Goal: Task Accomplishment & Management: Manage account settings

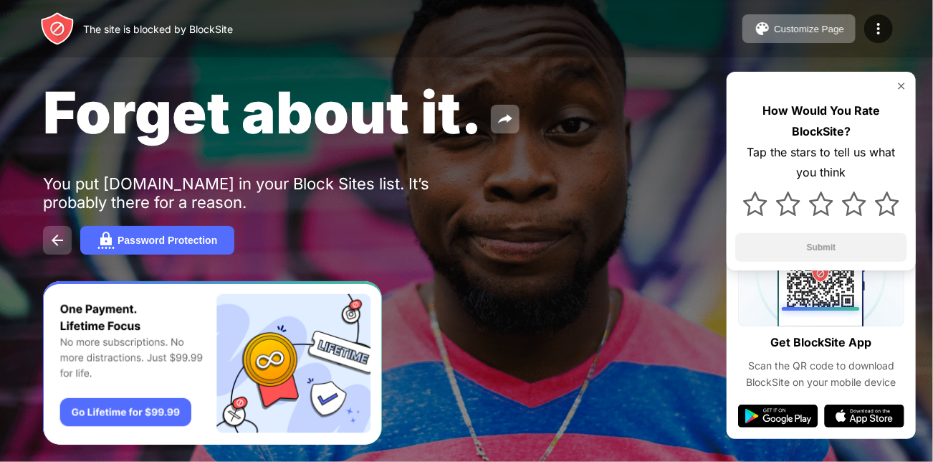
click at [54, 238] on img at bounding box center [57, 239] width 17 height 17
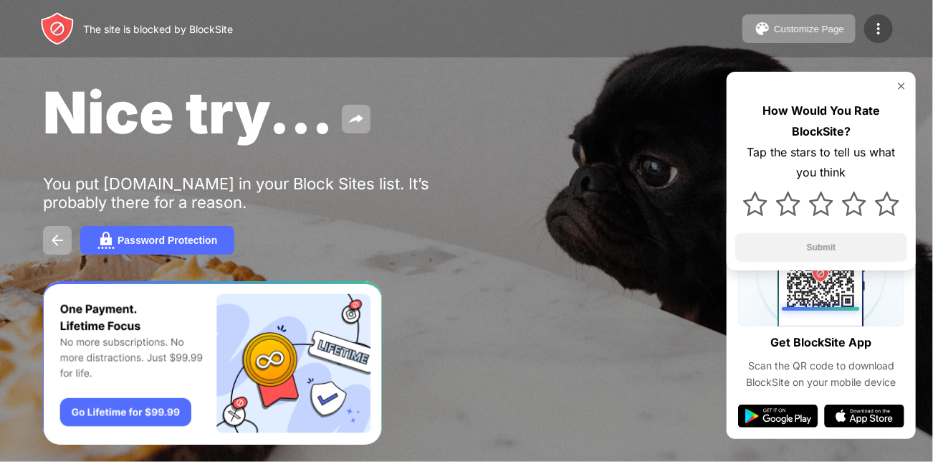
click at [871, 19] on div at bounding box center [878, 28] width 29 height 29
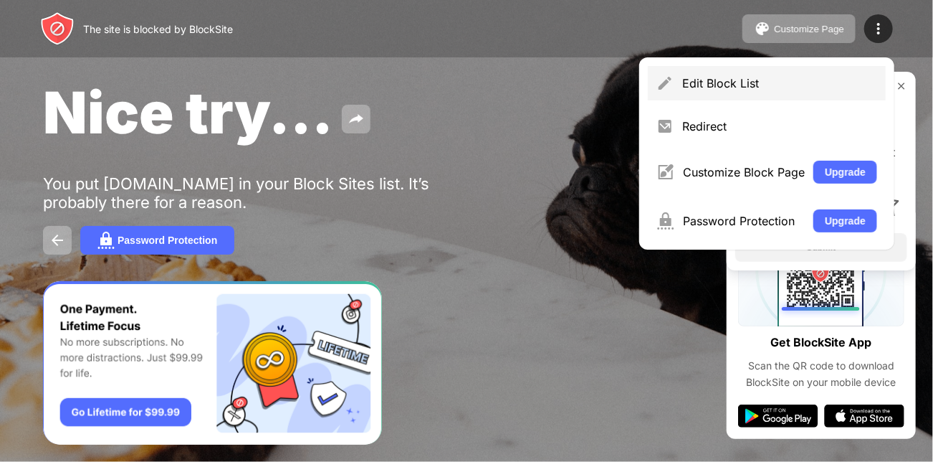
click at [767, 77] on div "Edit Block List" at bounding box center [779, 83] width 195 height 14
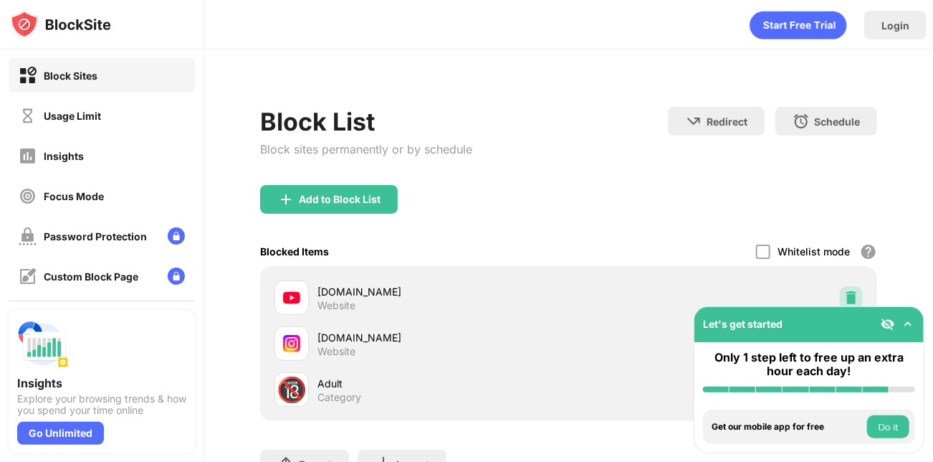
click at [844, 300] on img at bounding box center [851, 297] width 14 height 14
